Goal: Information Seeking & Learning: Learn about a topic

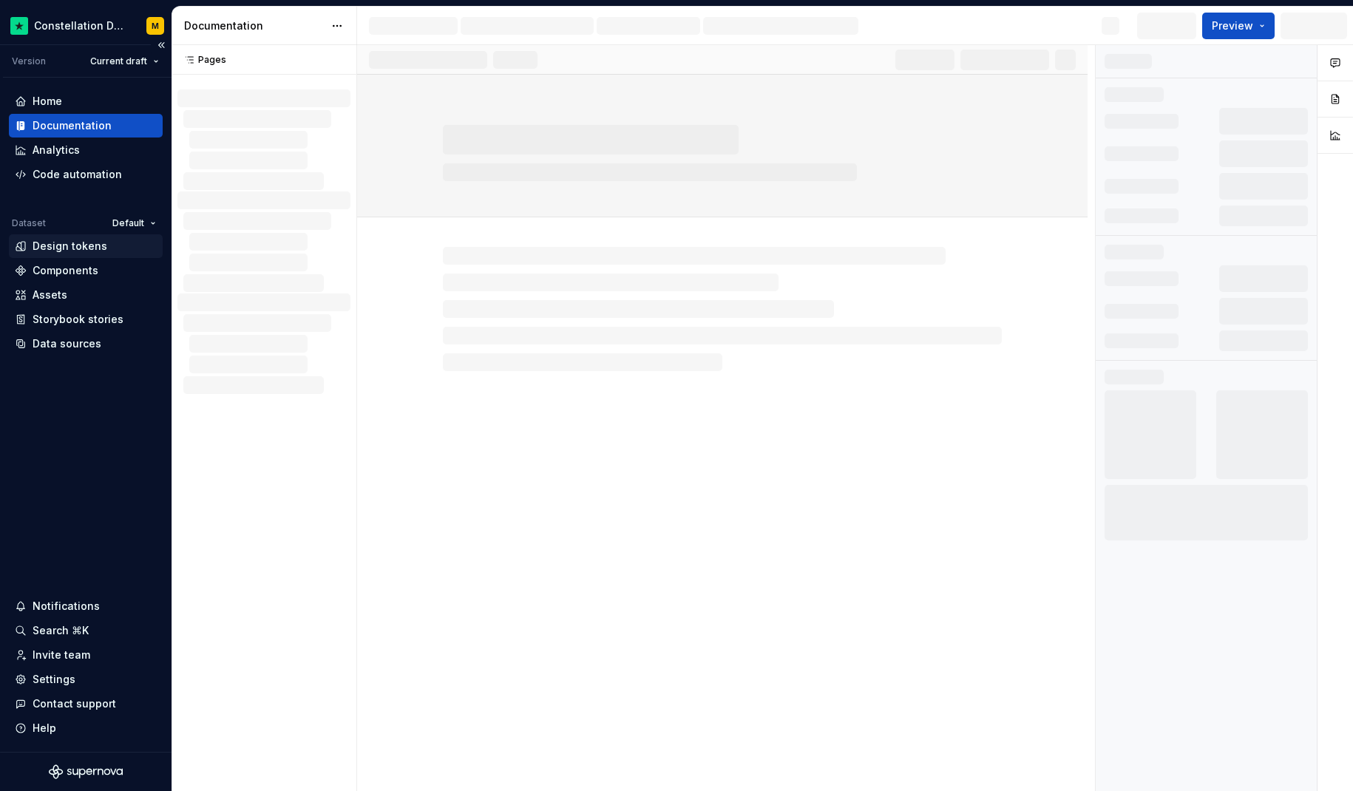
click at [82, 242] on div "Design tokens" at bounding box center [70, 246] width 75 height 15
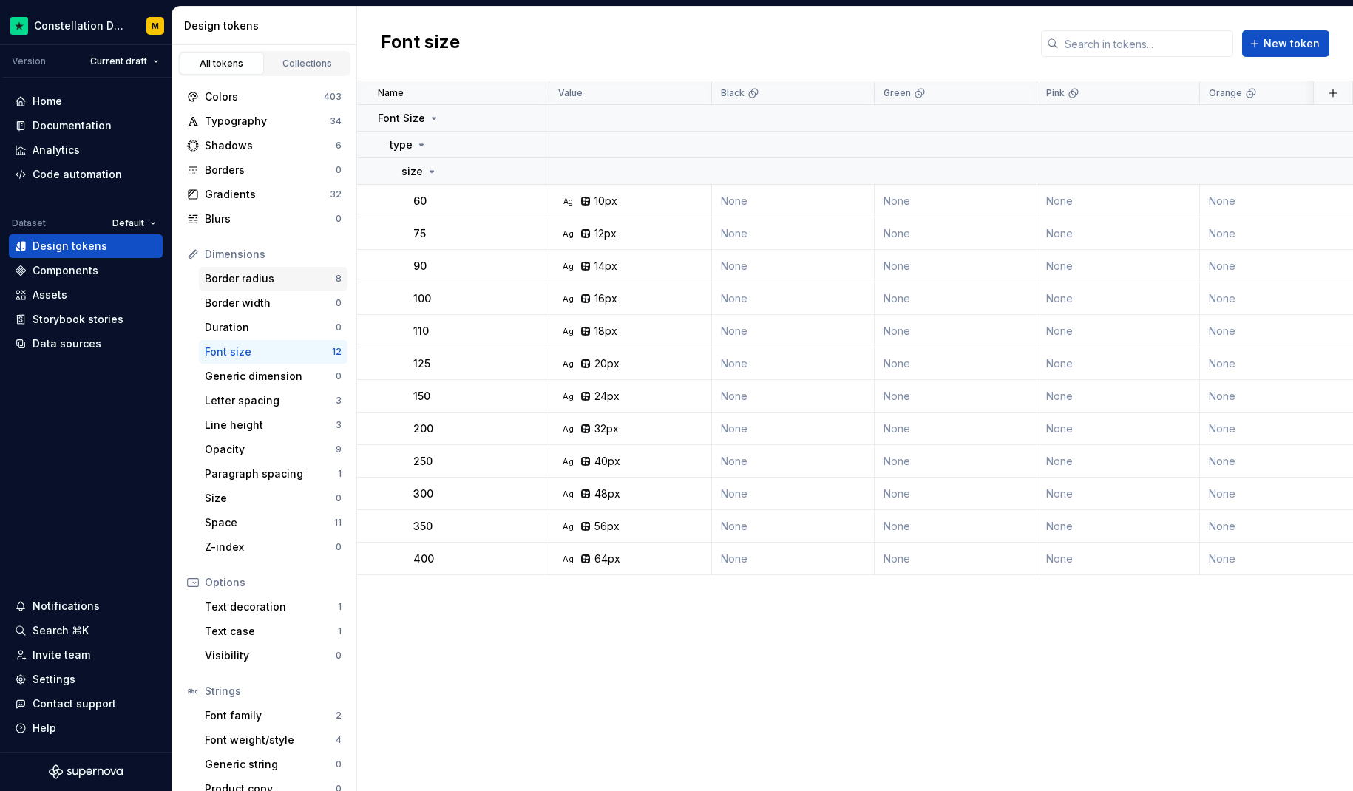
click at [234, 276] on div "Border radius" at bounding box center [270, 278] width 131 height 15
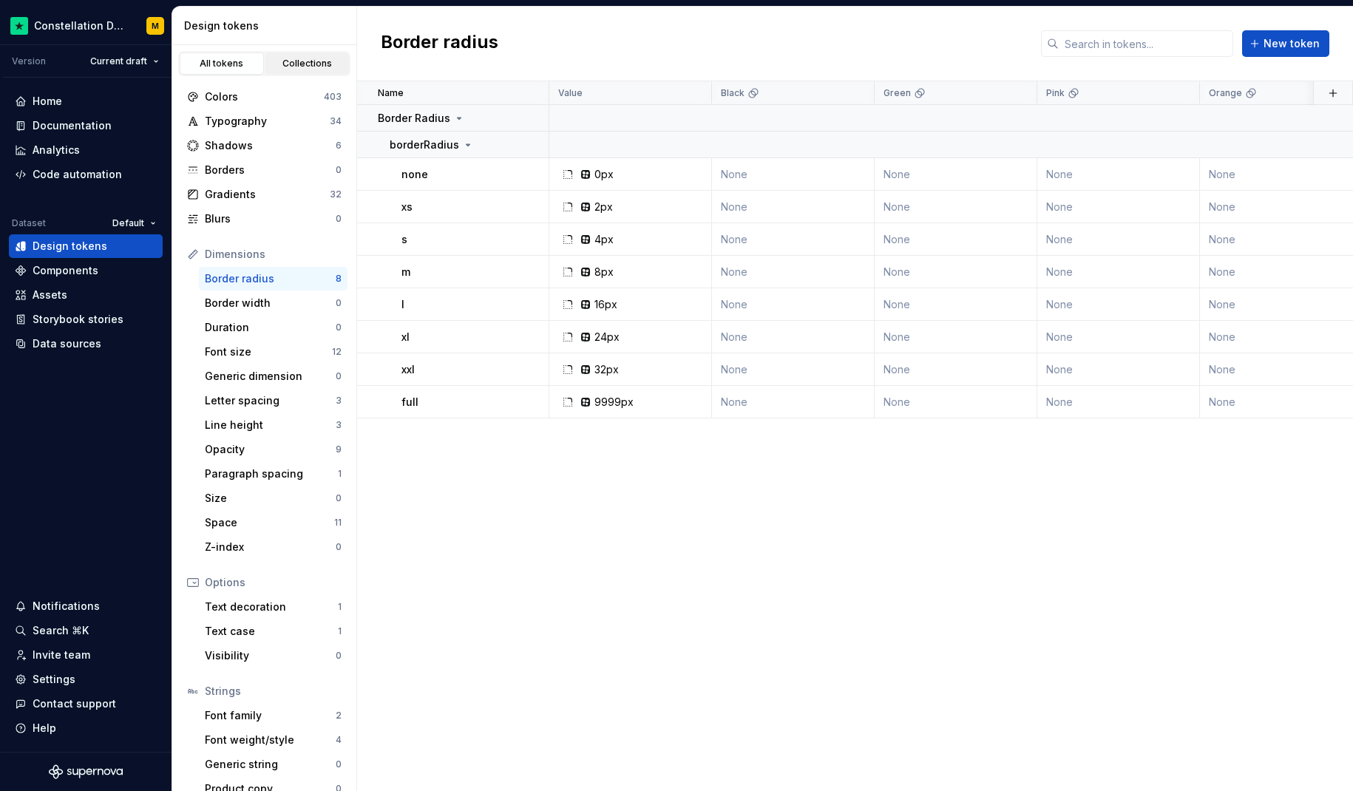
click at [285, 57] on link "Collections" at bounding box center [307, 63] width 84 height 22
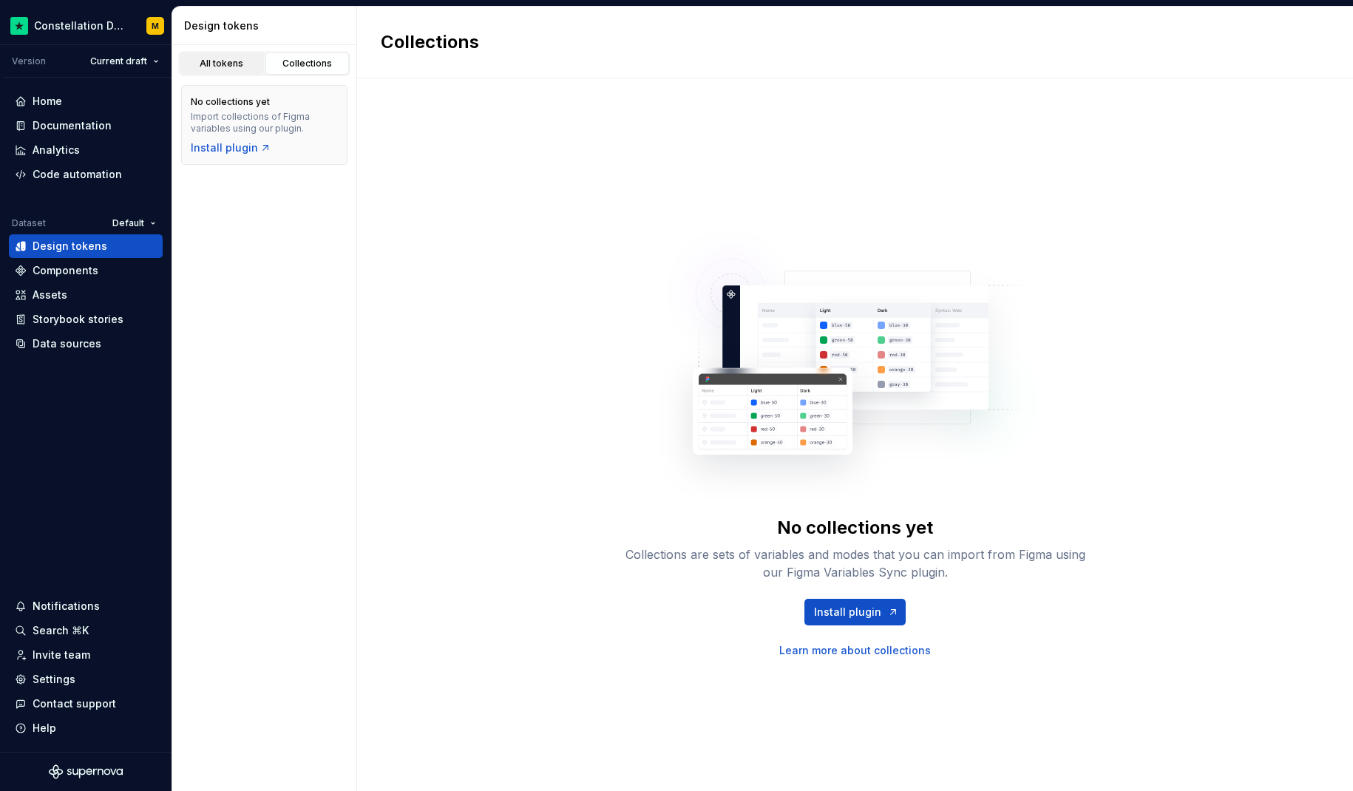
click at [220, 67] on div "All tokens" at bounding box center [222, 64] width 74 height 12
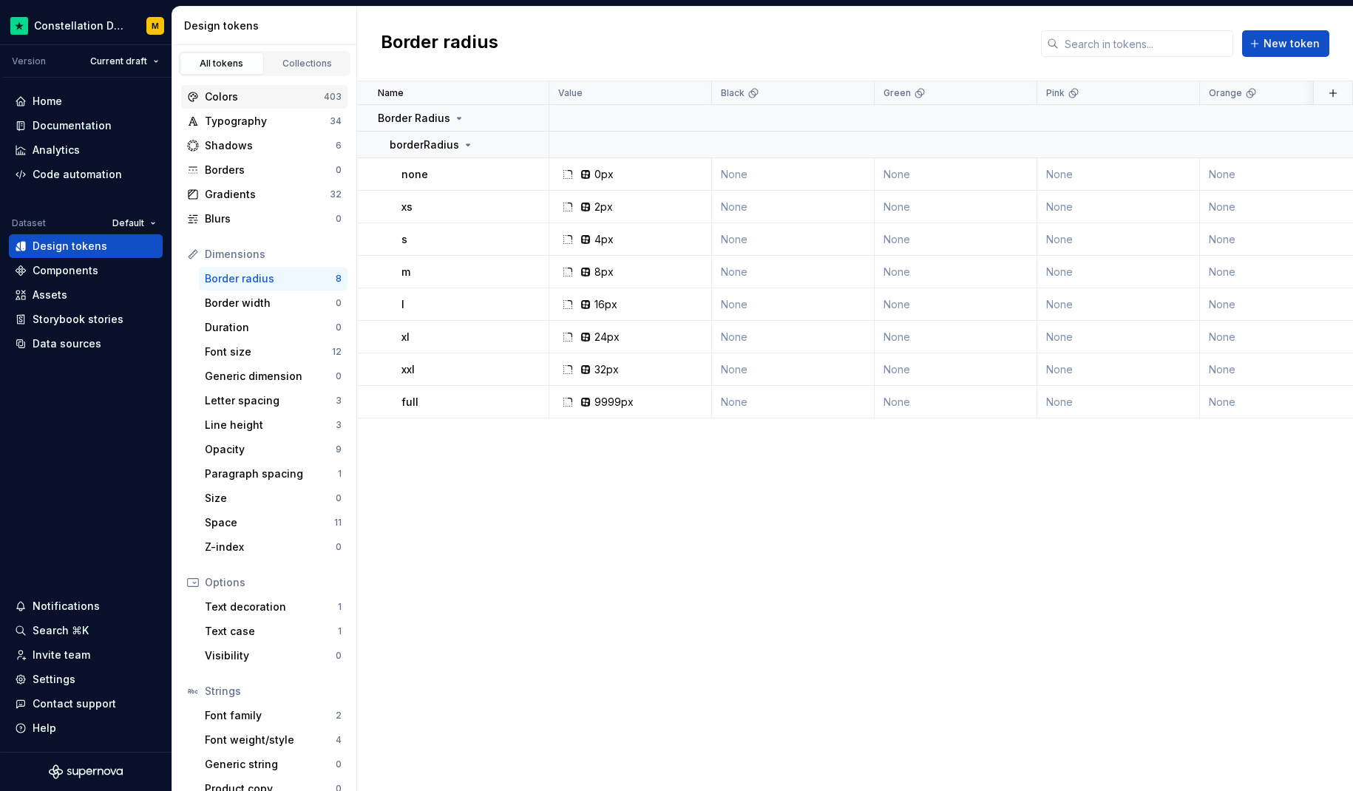
click at [240, 101] on div "Colors" at bounding box center [264, 96] width 119 height 15
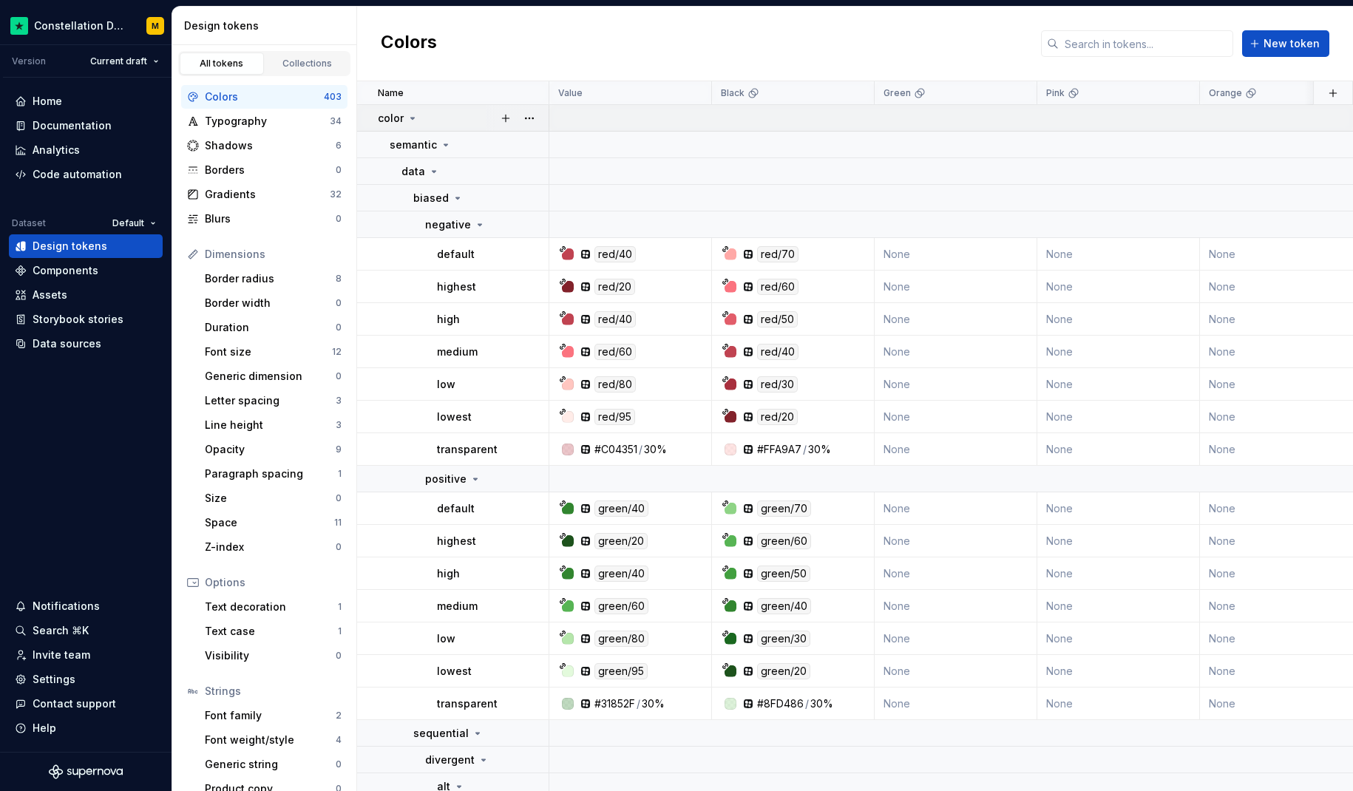
click at [415, 115] on icon at bounding box center [413, 118] width 12 height 12
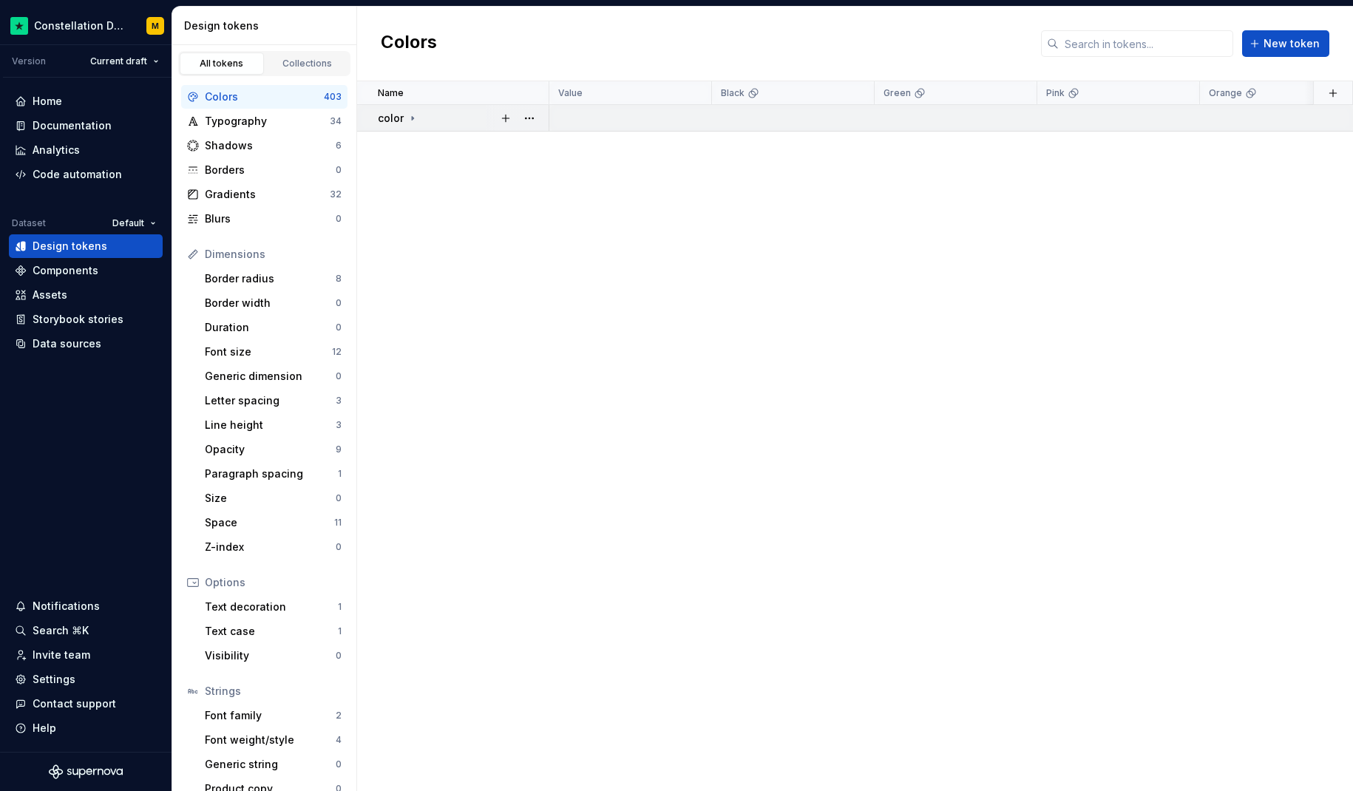
click at [415, 115] on icon at bounding box center [413, 118] width 12 height 12
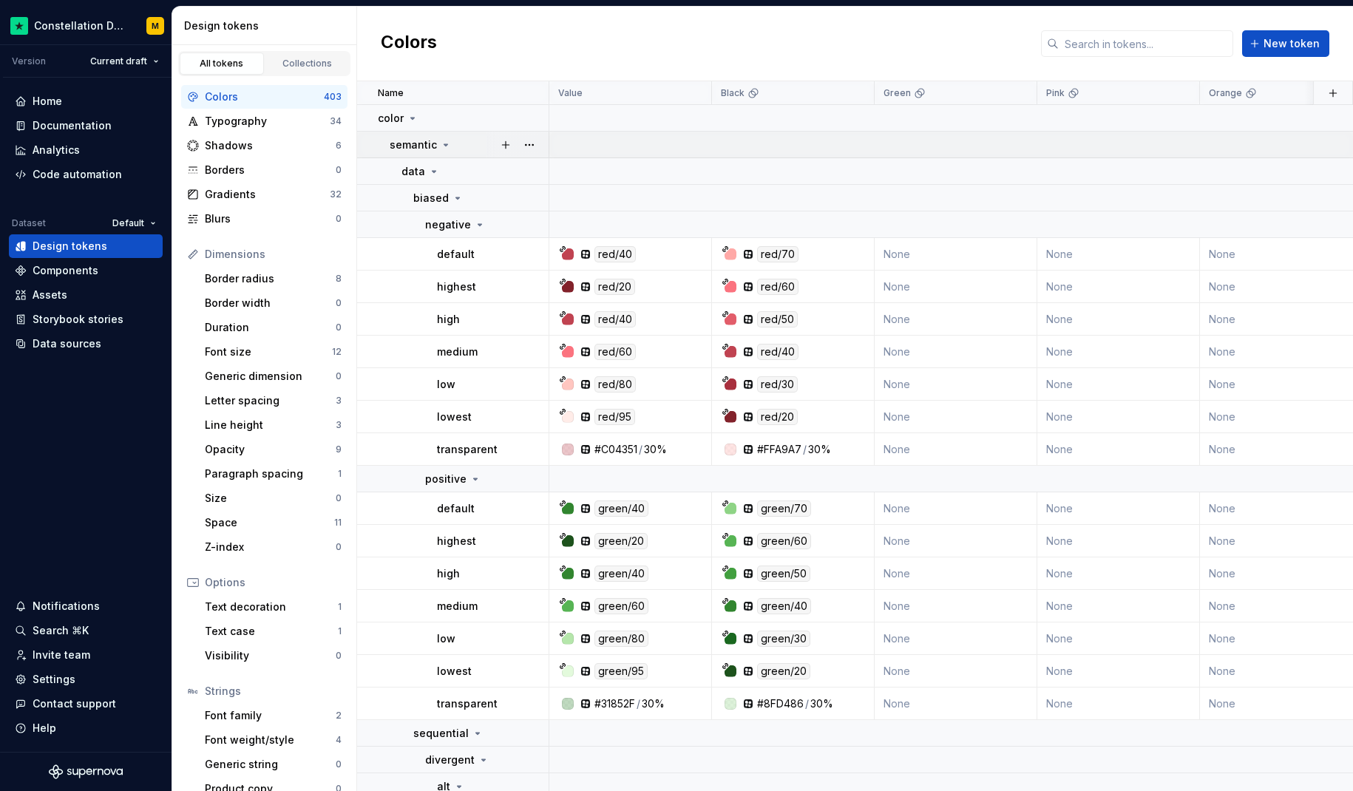
click at [441, 144] on icon at bounding box center [446, 145] width 12 height 12
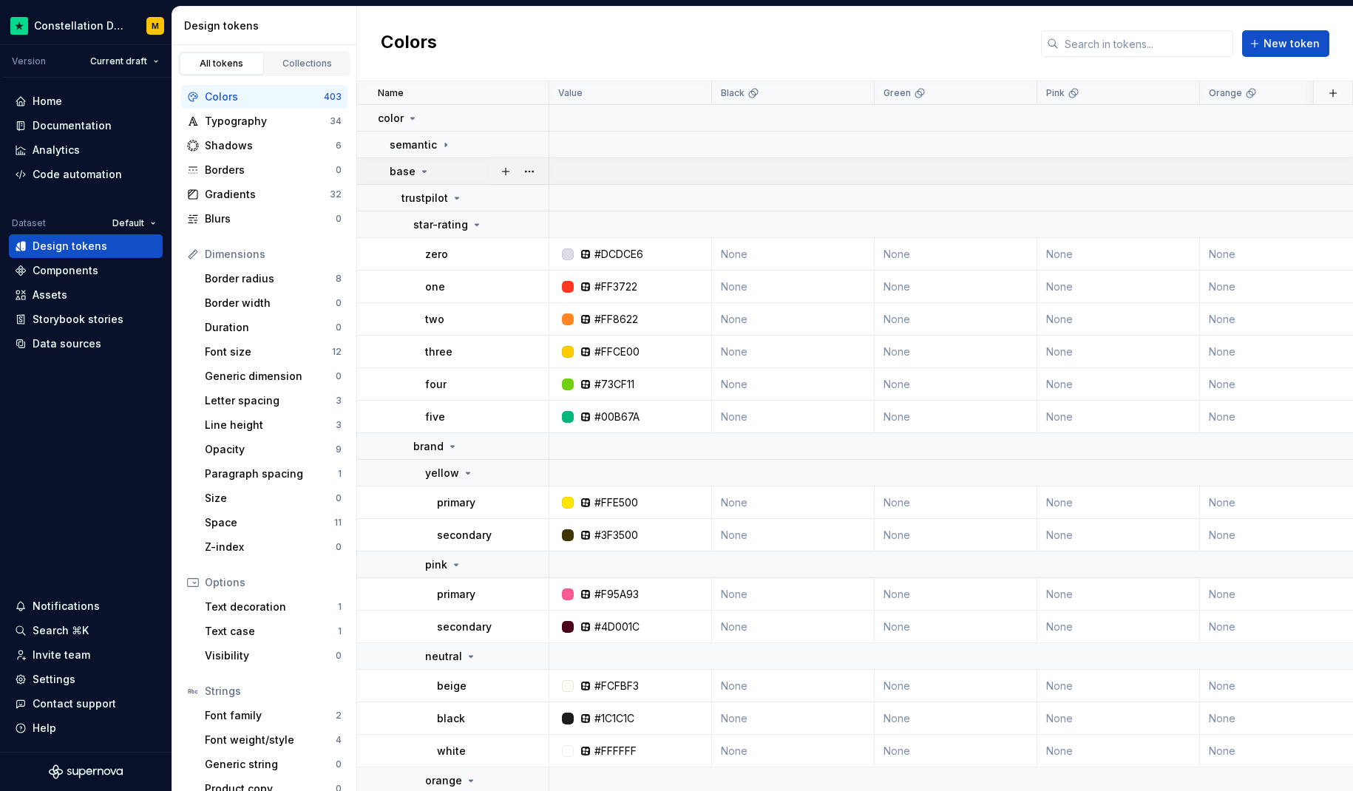
click at [427, 169] on icon at bounding box center [424, 172] width 12 height 12
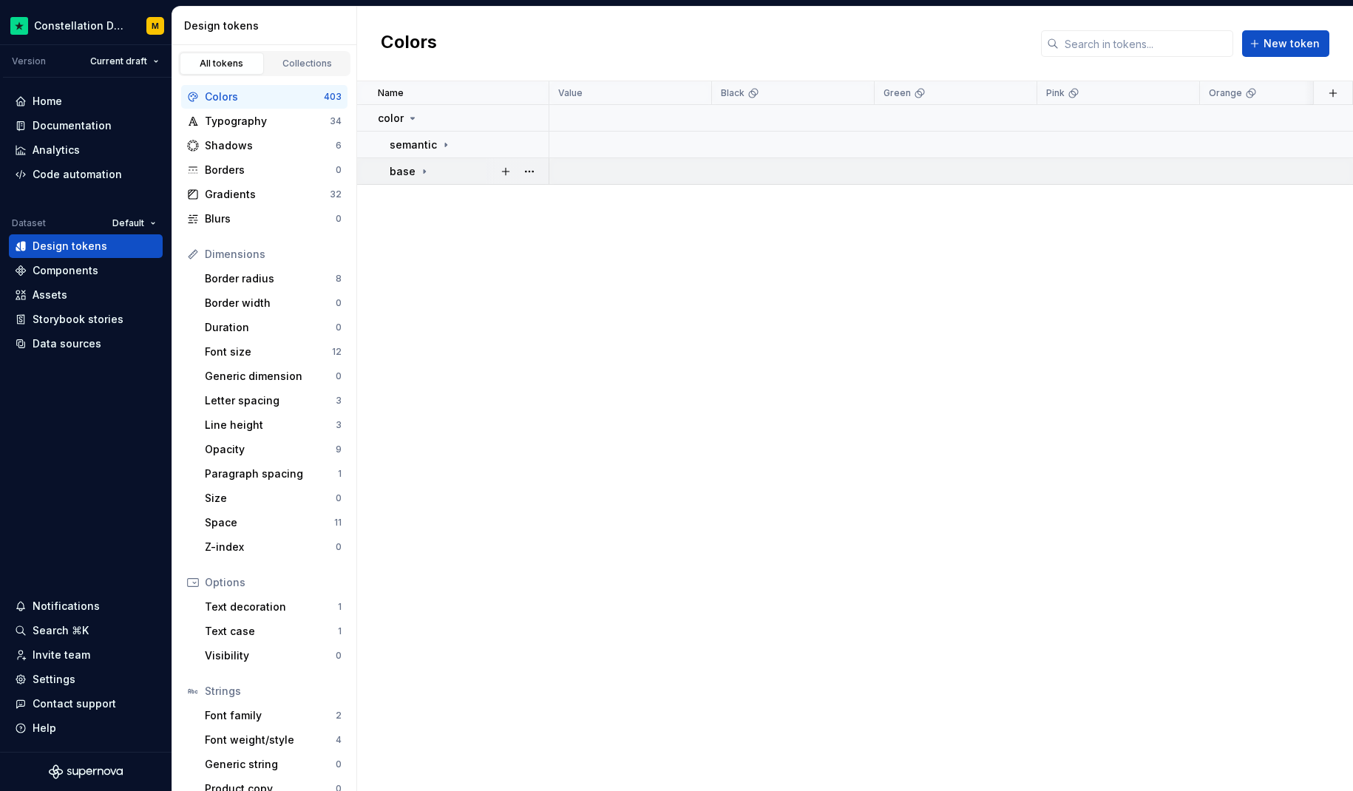
click at [427, 169] on icon at bounding box center [424, 172] width 12 height 12
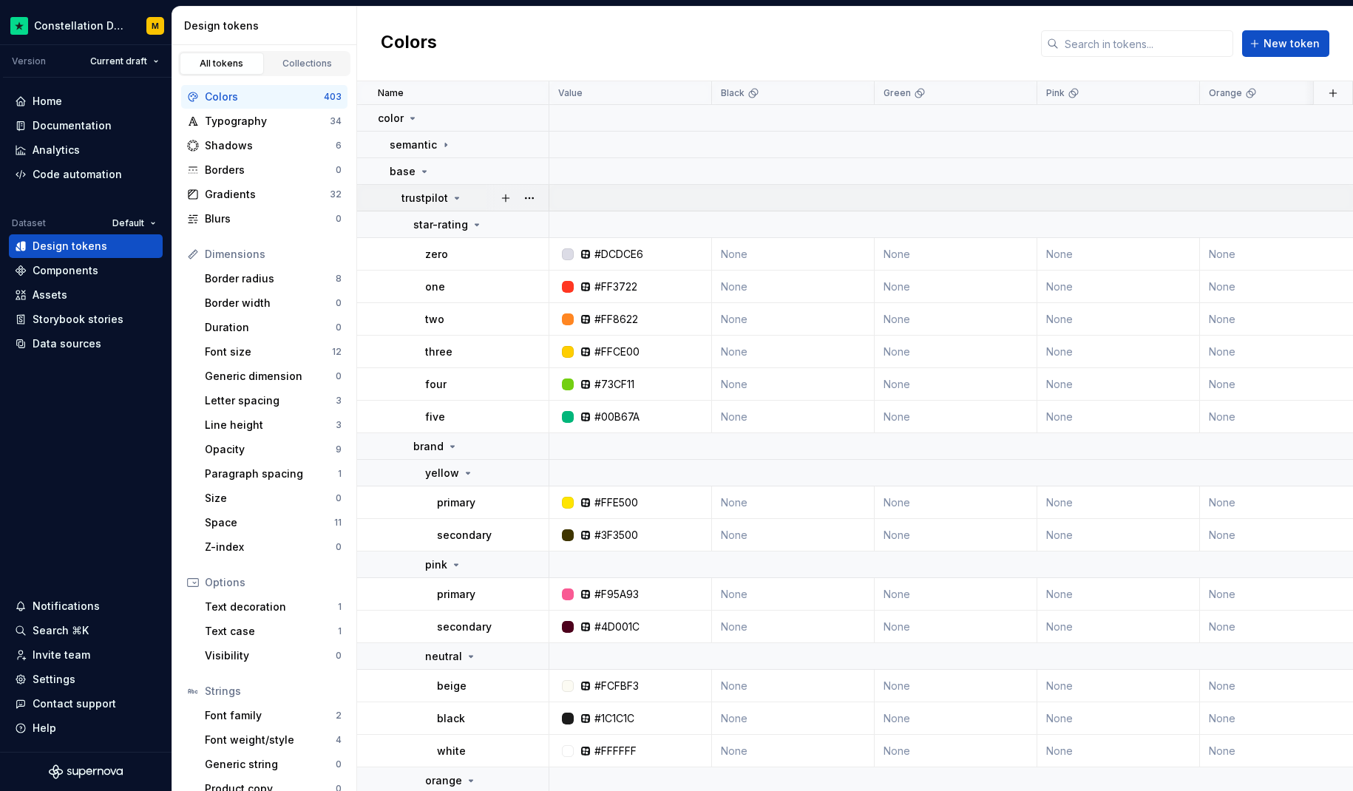
click at [456, 200] on icon at bounding box center [457, 198] width 12 height 12
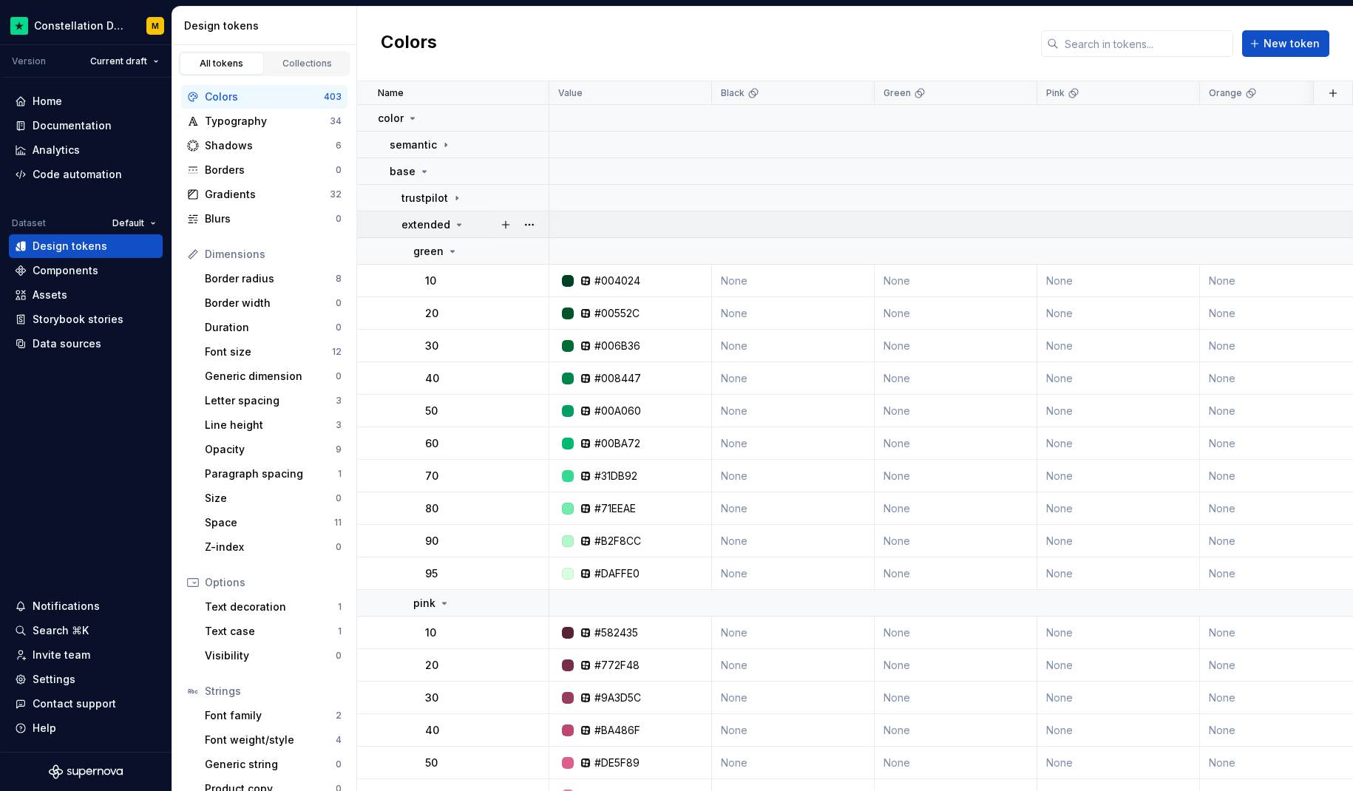
click at [455, 225] on icon at bounding box center [459, 225] width 12 height 12
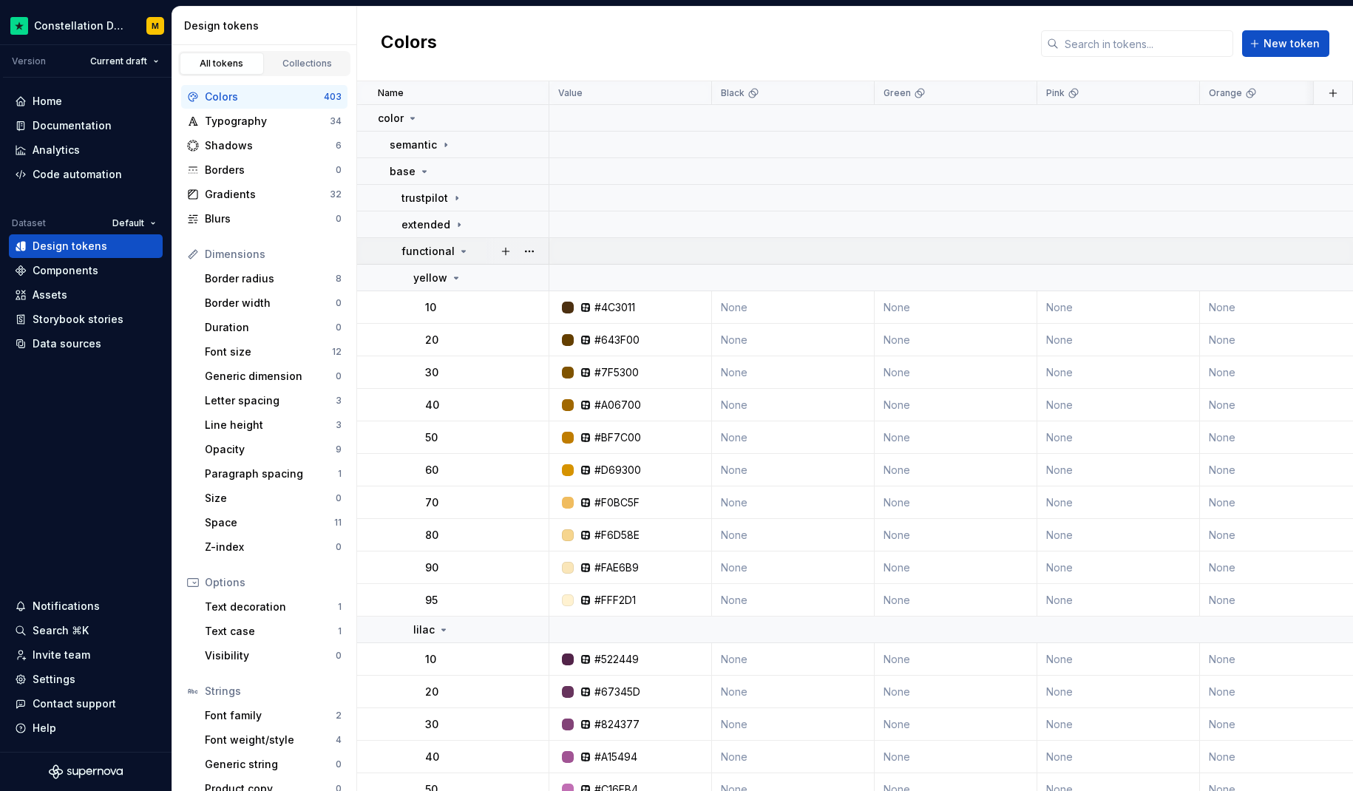
click at [458, 250] on icon at bounding box center [464, 251] width 12 height 12
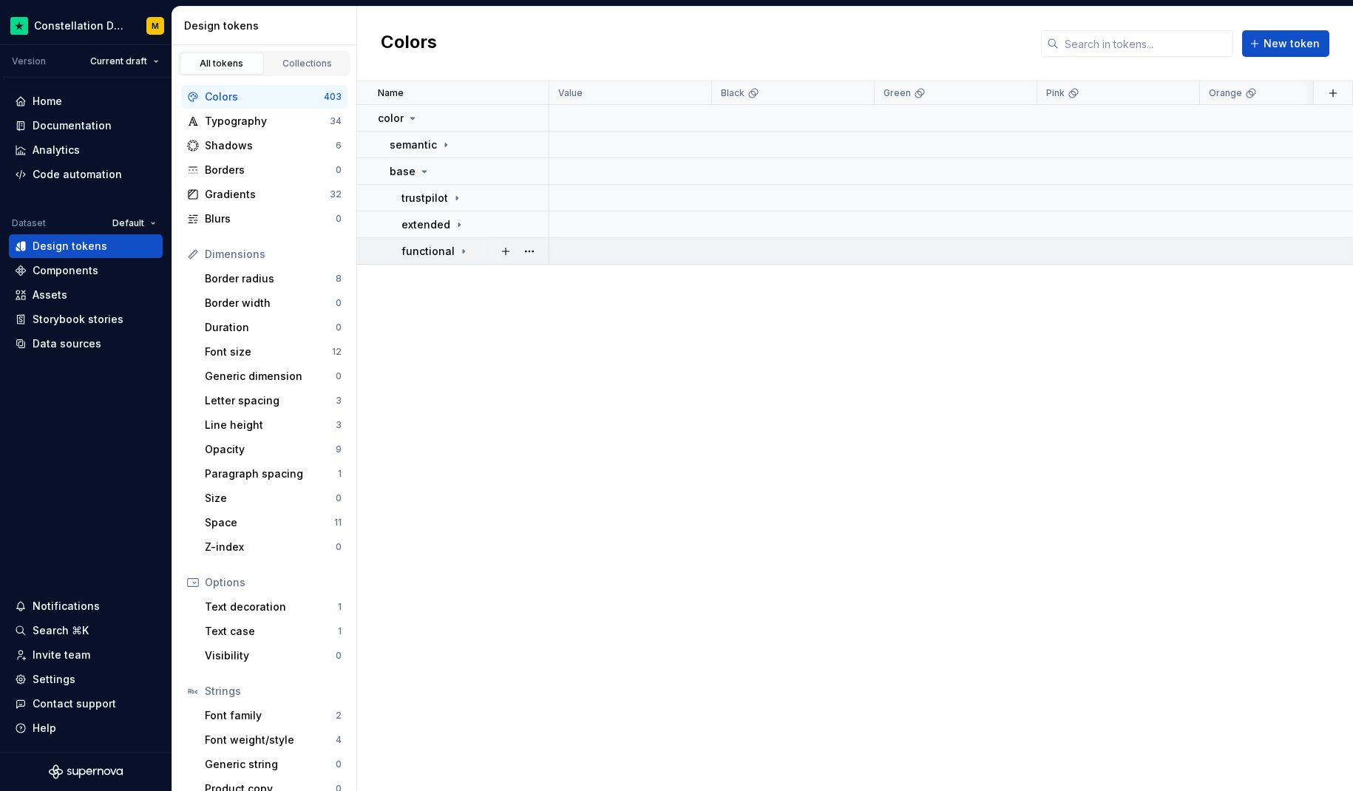
click at [463, 251] on icon at bounding box center [463, 251] width 1 height 4
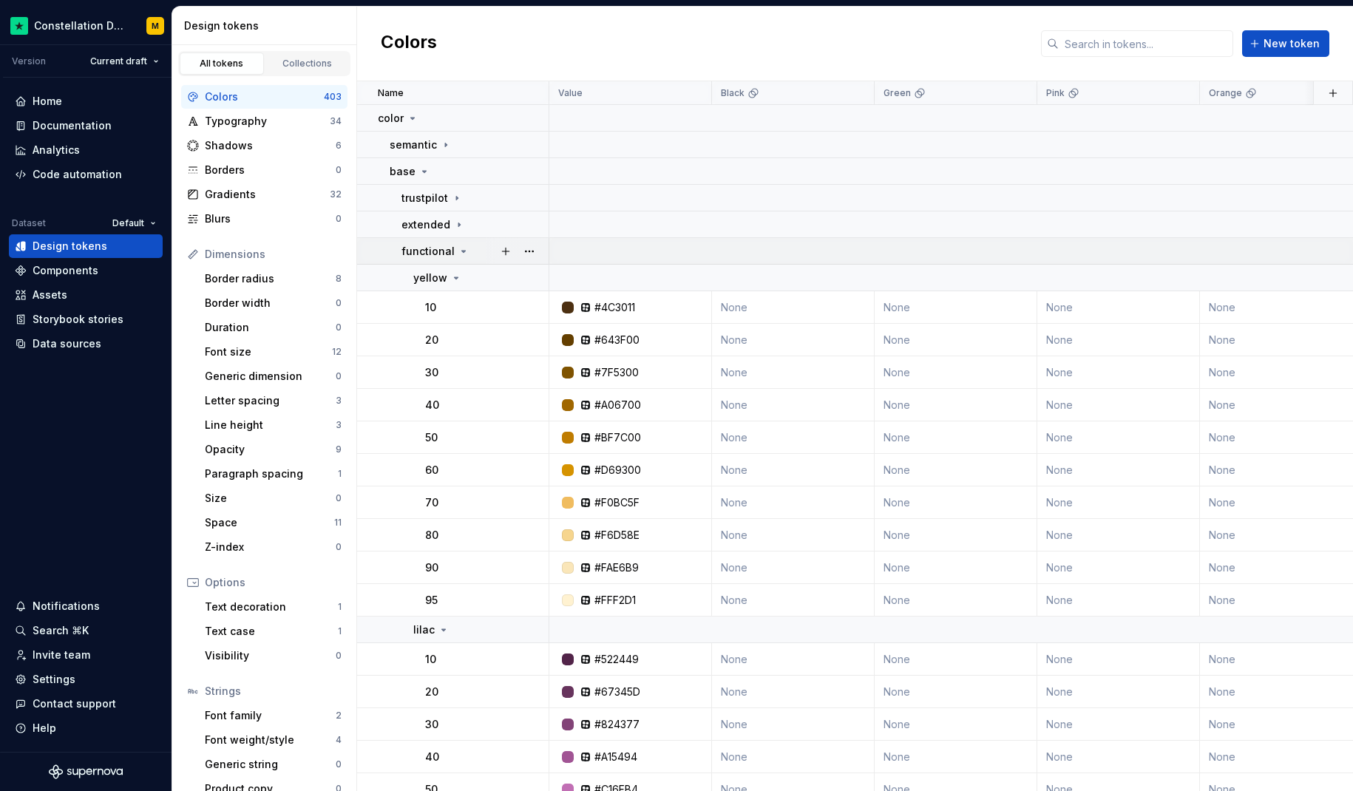
click at [462, 251] on icon at bounding box center [464, 251] width 4 height 1
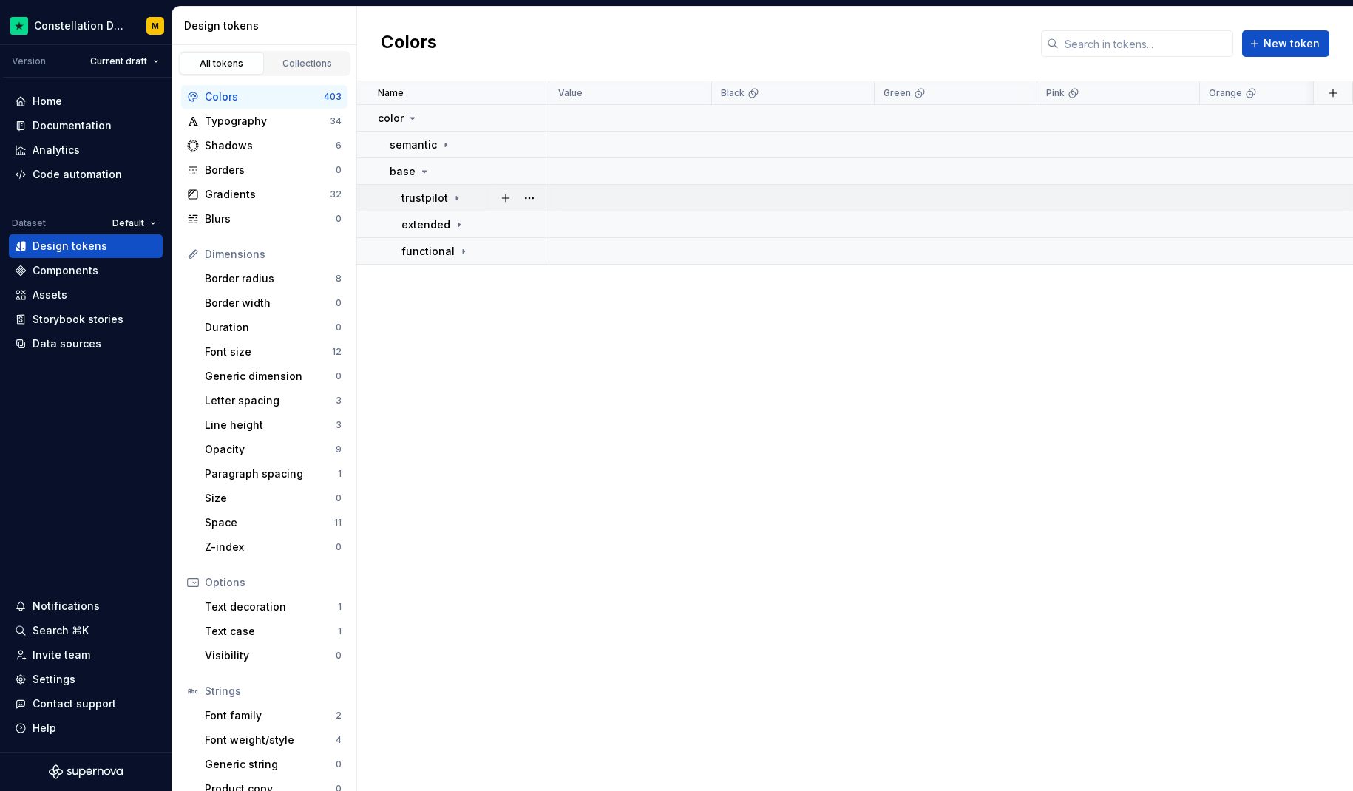
click at [452, 197] on icon at bounding box center [457, 198] width 12 height 12
